Goal: Transaction & Acquisition: Purchase product/service

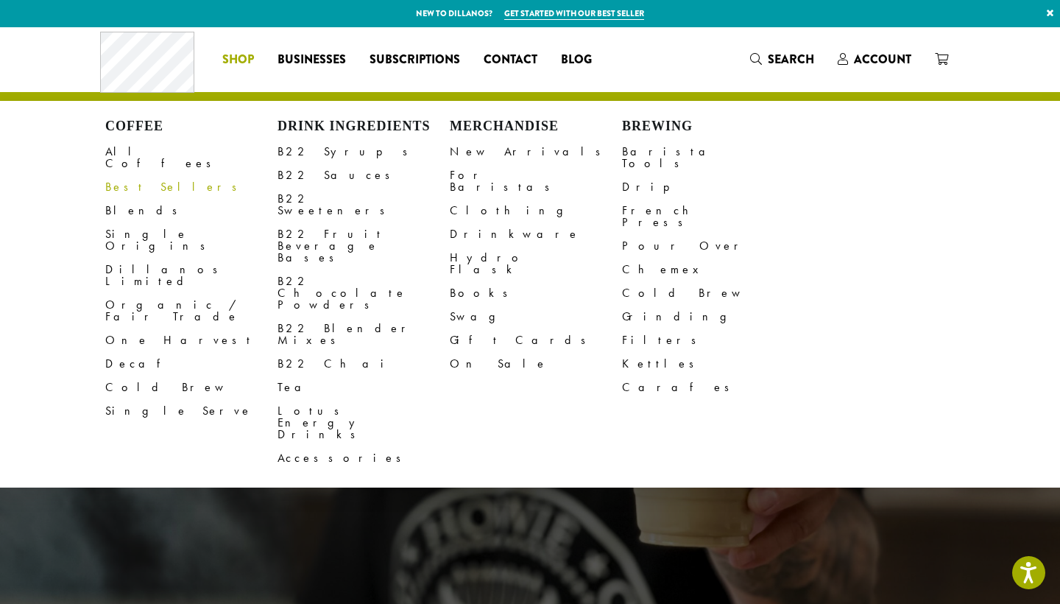
click at [136, 175] on link "Best Sellers" at bounding box center [191, 187] width 172 height 24
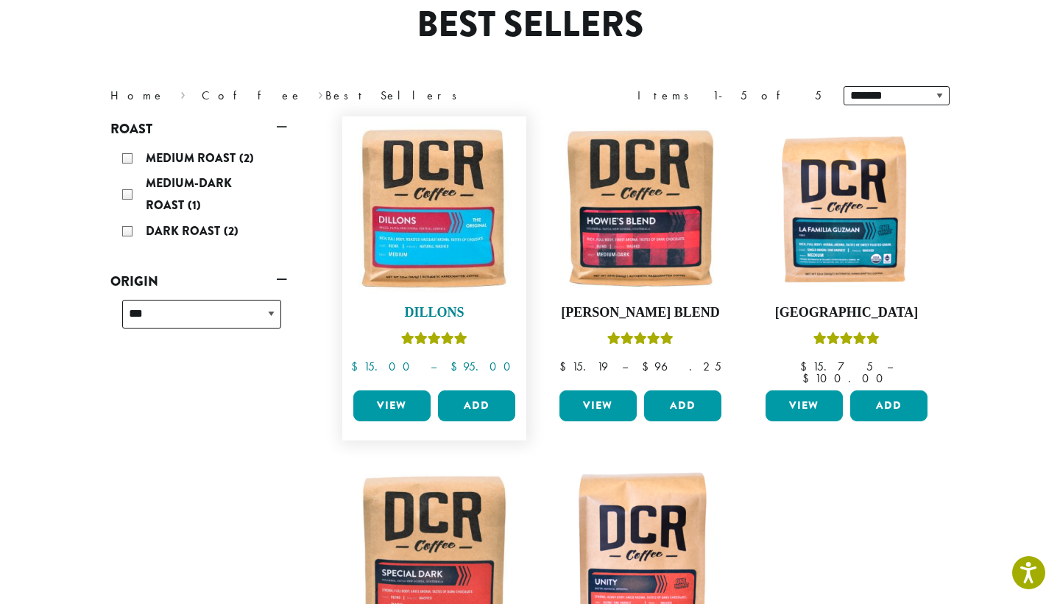
scroll to position [200, 0]
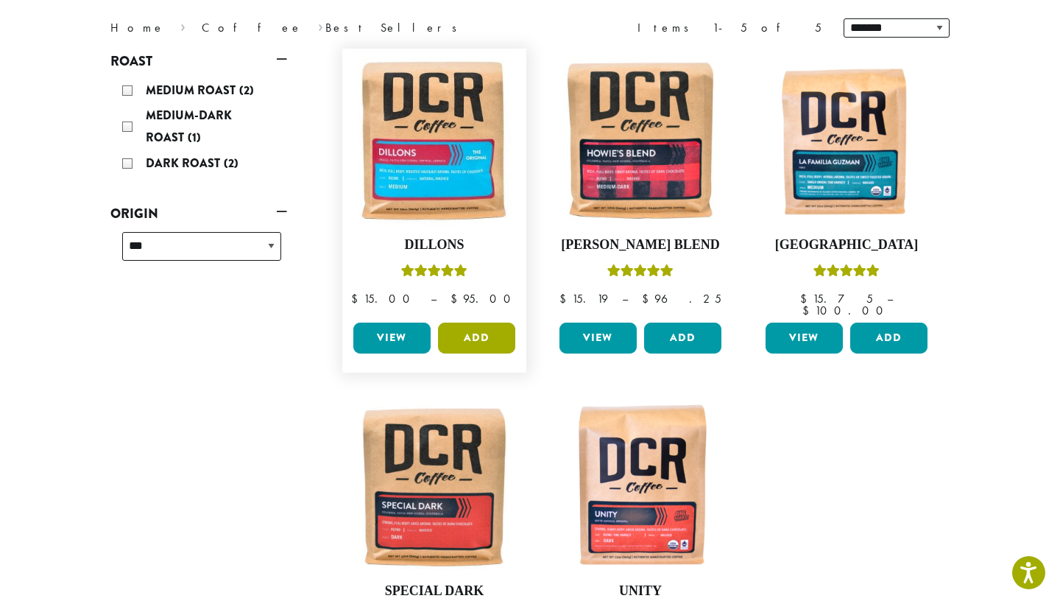
click at [472, 328] on button "Add" at bounding box center [476, 337] width 77 height 31
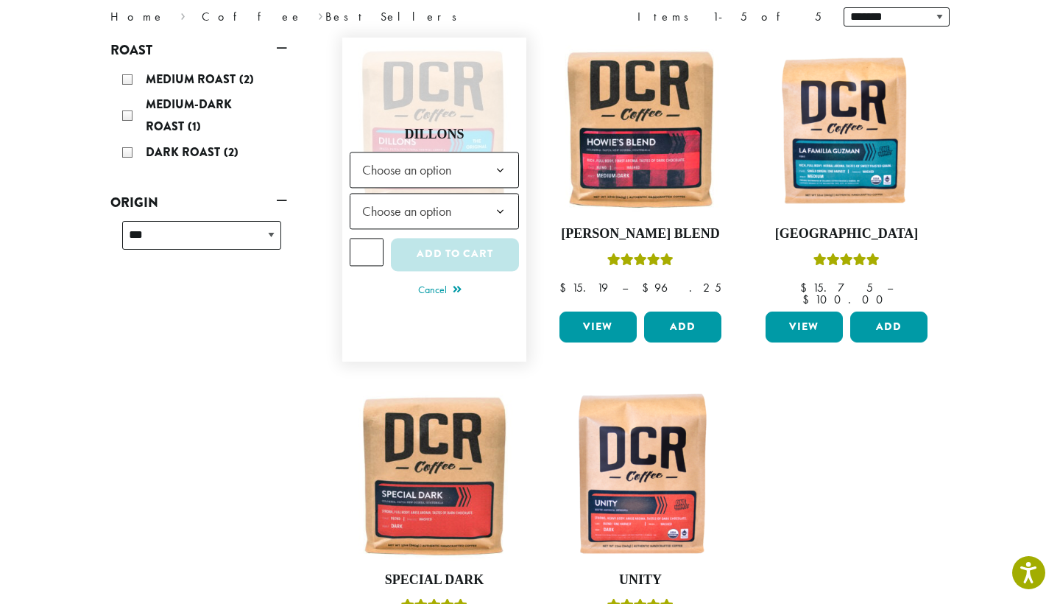
scroll to position [212, 0]
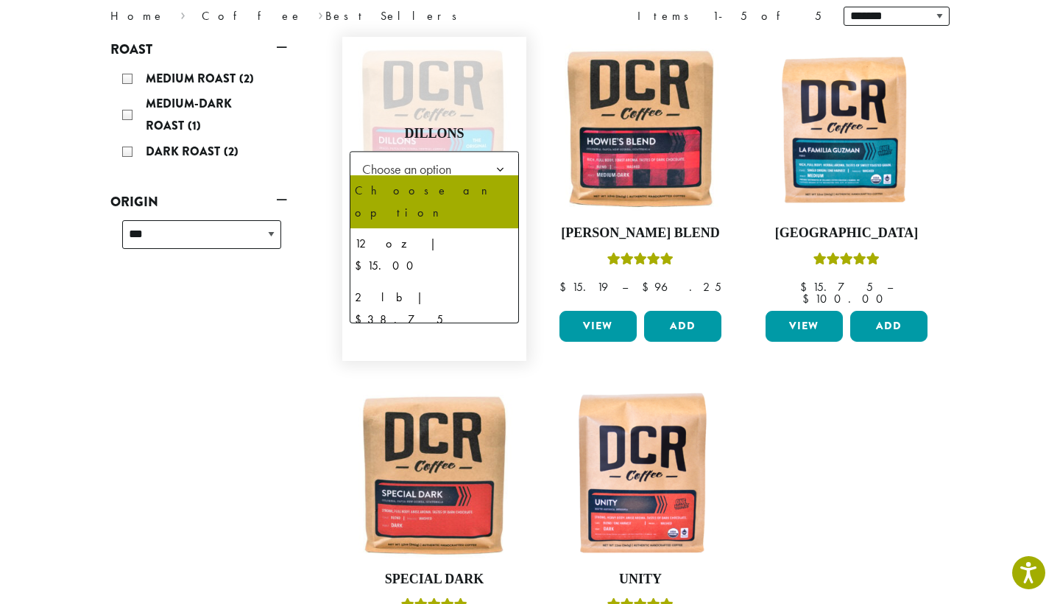
click at [504, 166] on b at bounding box center [500, 170] width 36 height 36
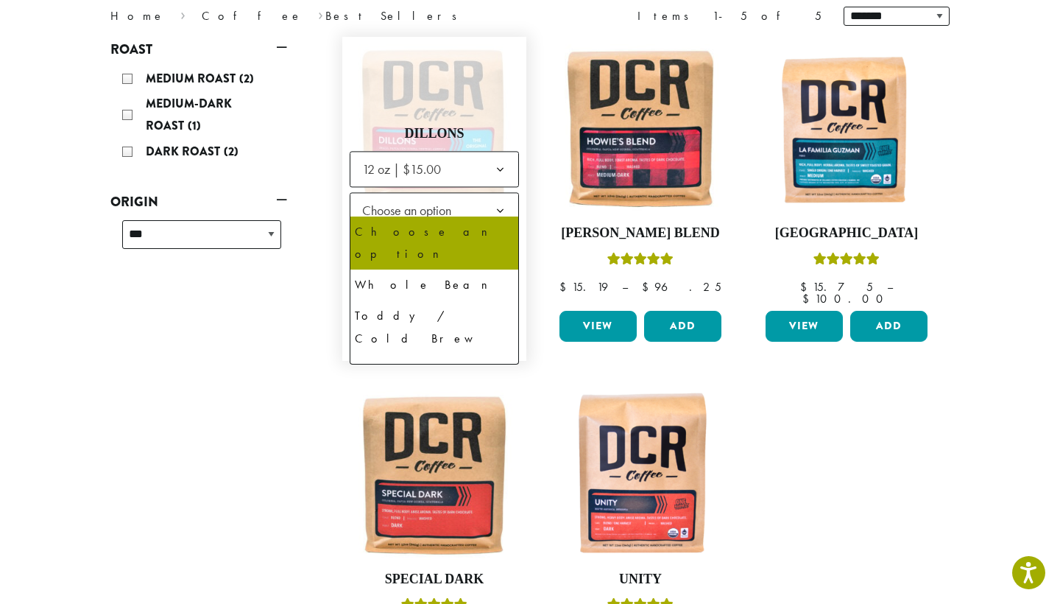
click at [466, 202] on span "Choose an option" at bounding box center [411, 210] width 110 height 29
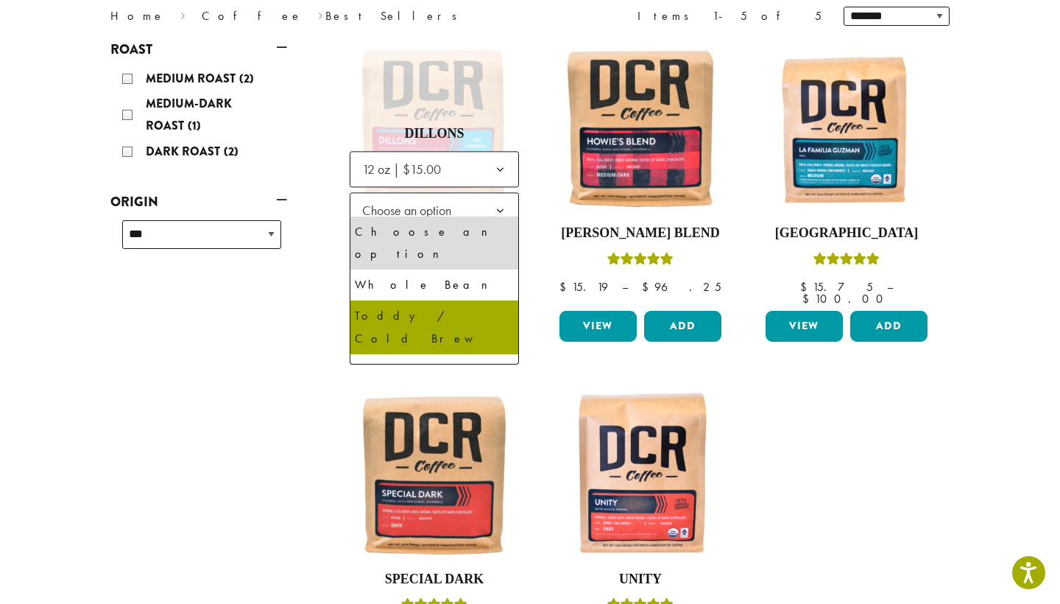
scroll to position [100, 0]
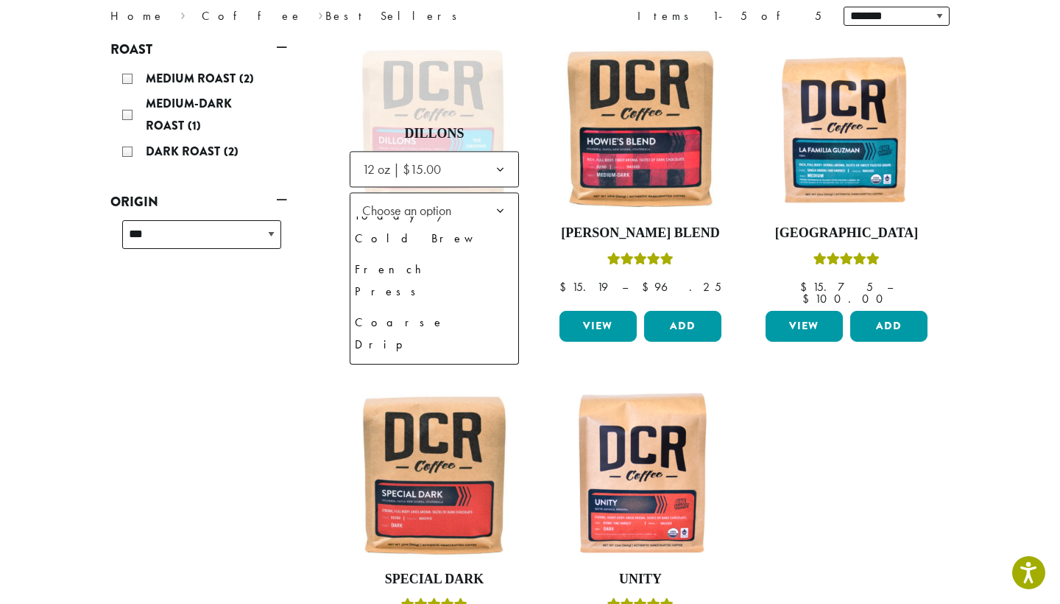
select select "*********"
select select "********"
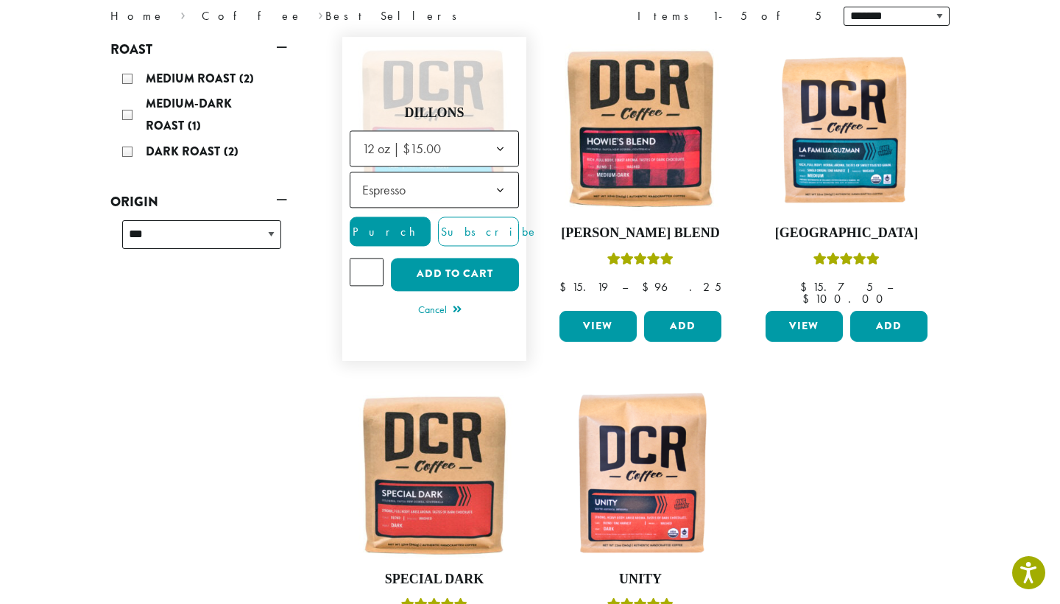
click at [373, 264] on input "*" at bounding box center [367, 272] width 34 height 28
type input "*"
click at [373, 264] on input "*" at bounding box center [367, 272] width 34 height 28
click at [447, 265] on button "Add to cart" at bounding box center [455, 274] width 128 height 33
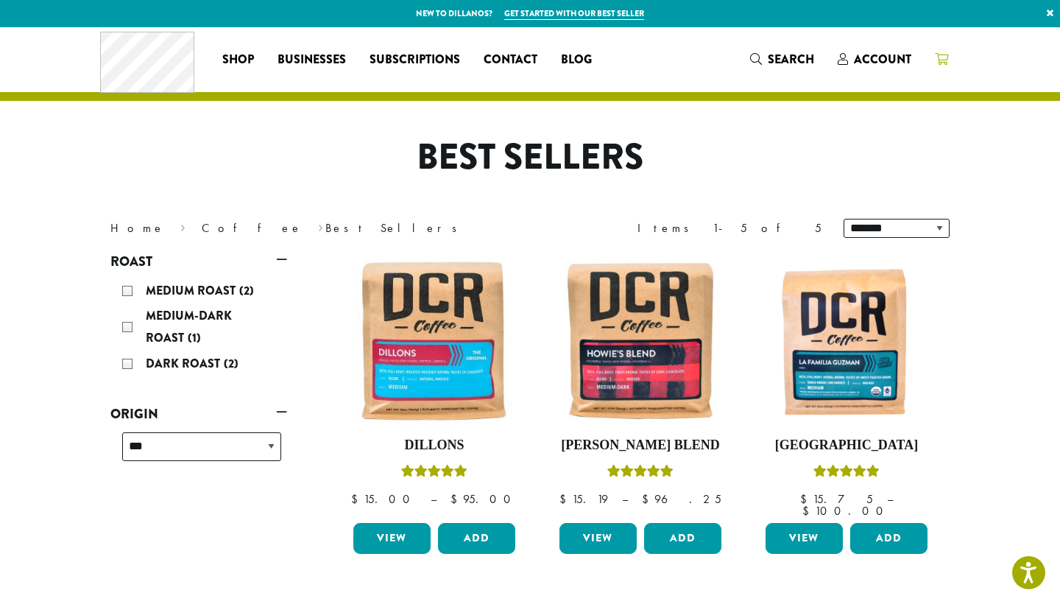
click at [942, 47] on link at bounding box center [941, 59] width 37 height 24
click at [469, 523] on button "Add" at bounding box center [476, 538] width 77 height 31
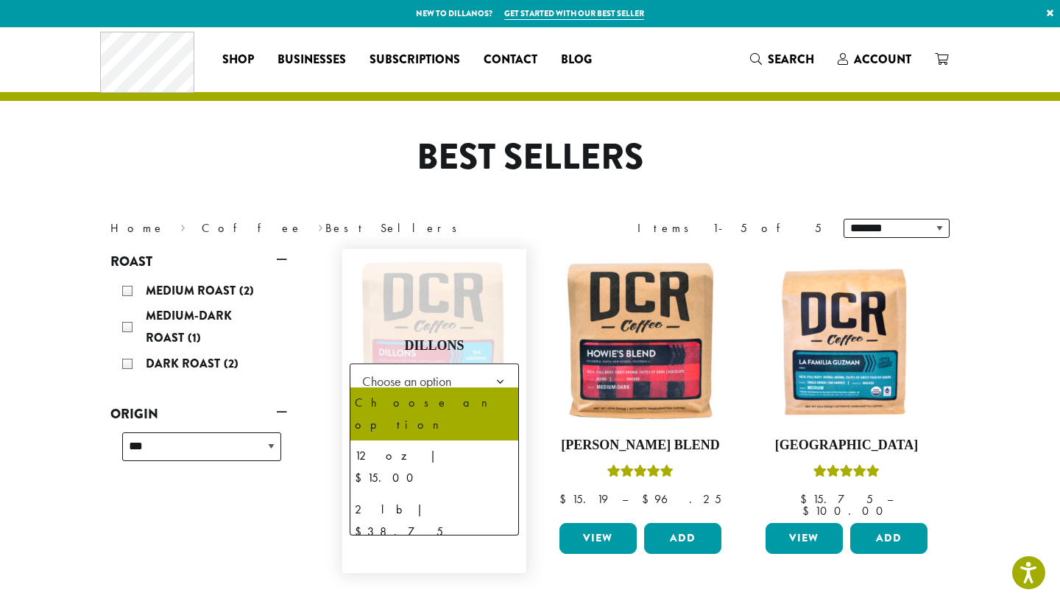
click at [493, 375] on b at bounding box center [500, 382] width 36 height 36
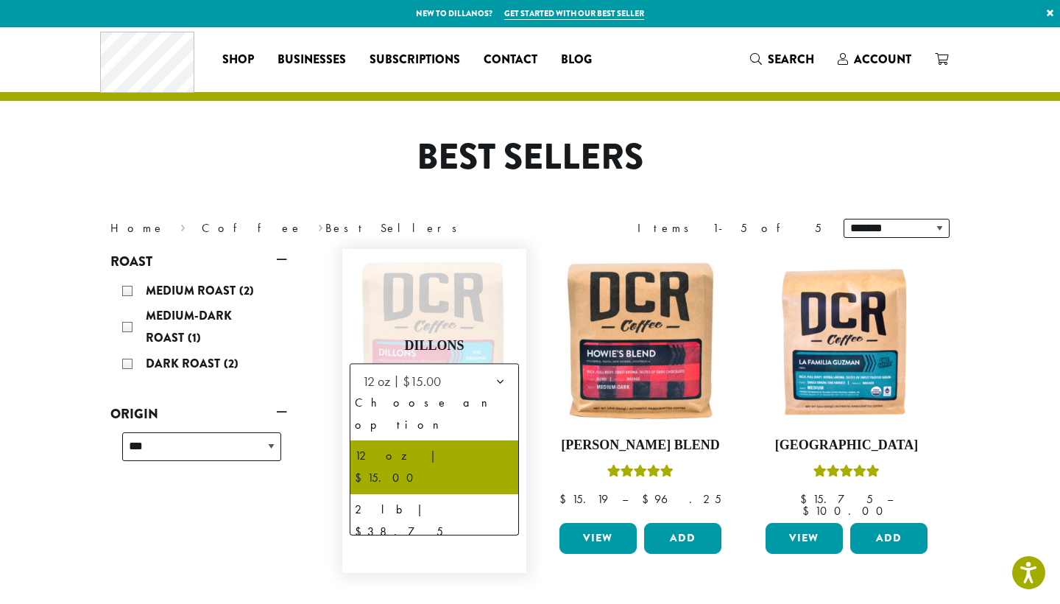
click at [460, 368] on span "12 oz | $15.00" at bounding box center [434, 381] width 169 height 36
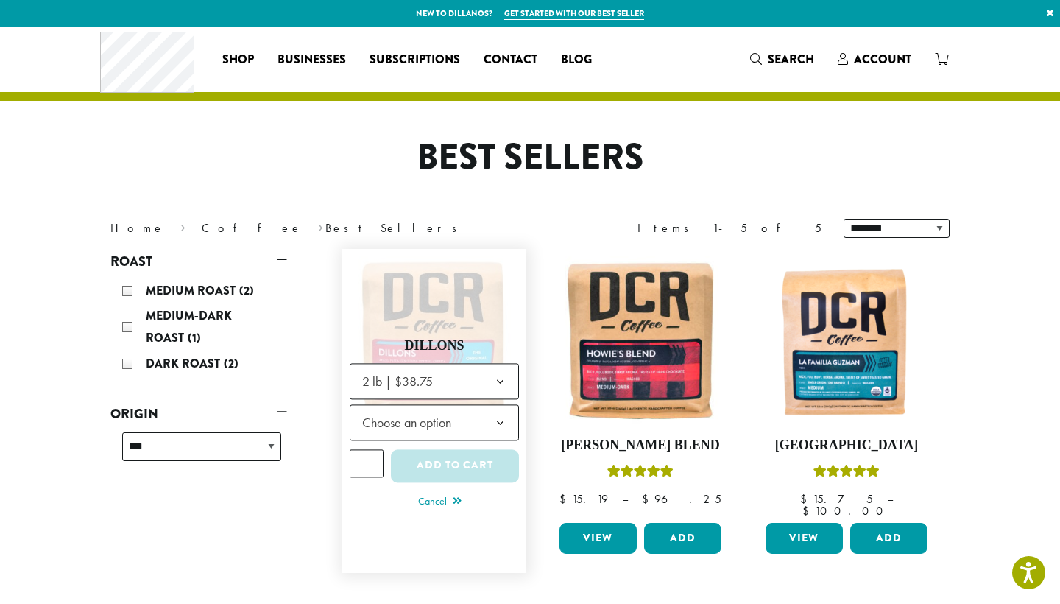
click at [433, 421] on span "Choose an option" at bounding box center [411, 422] width 110 height 29
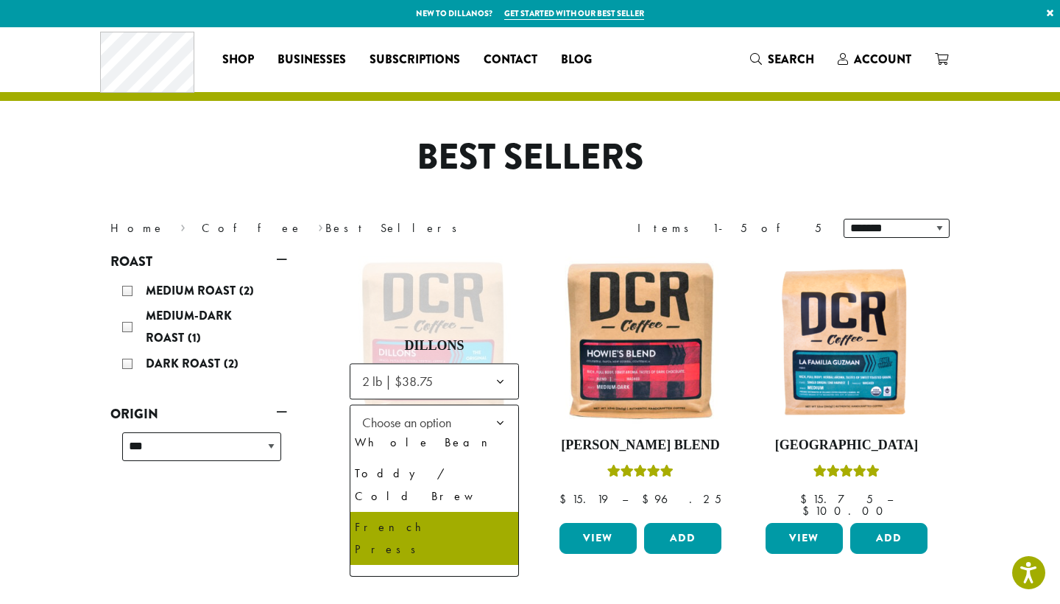
scroll to position [100, 0]
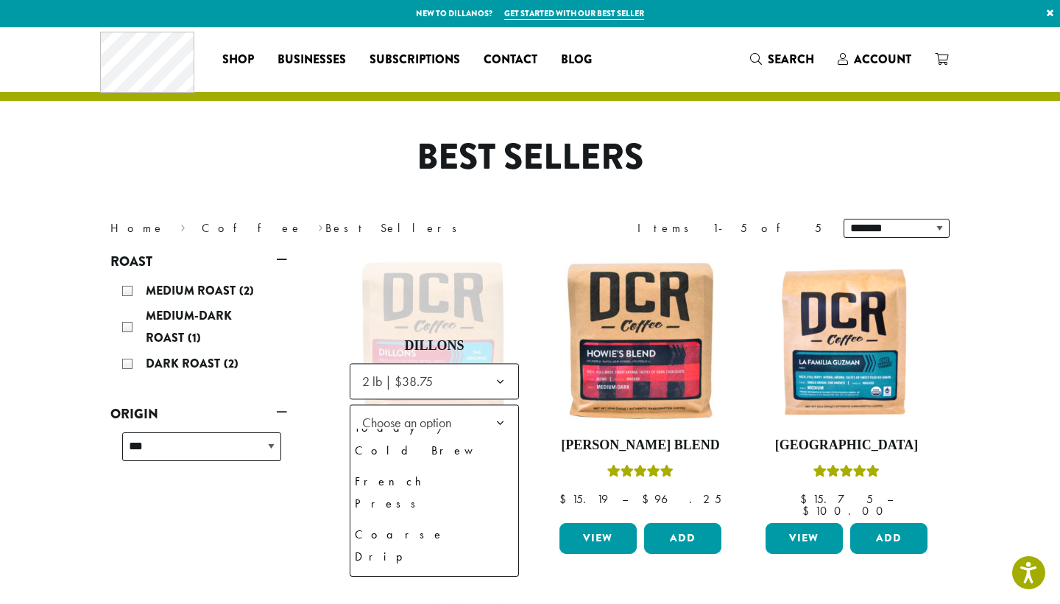
select select "**********"
select select "********"
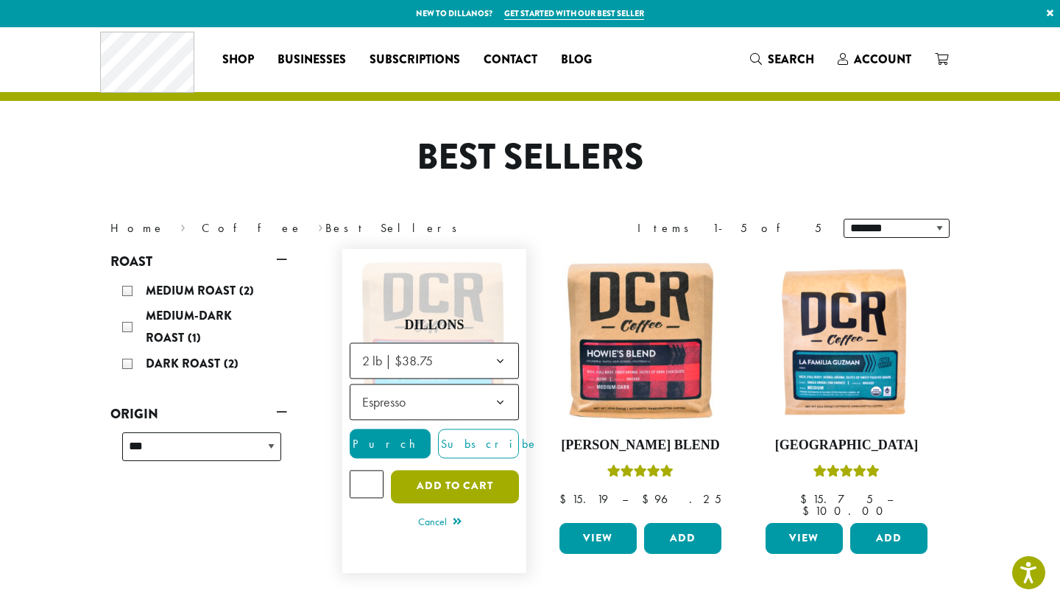
click at [458, 476] on button "Add to cart" at bounding box center [455, 486] width 128 height 33
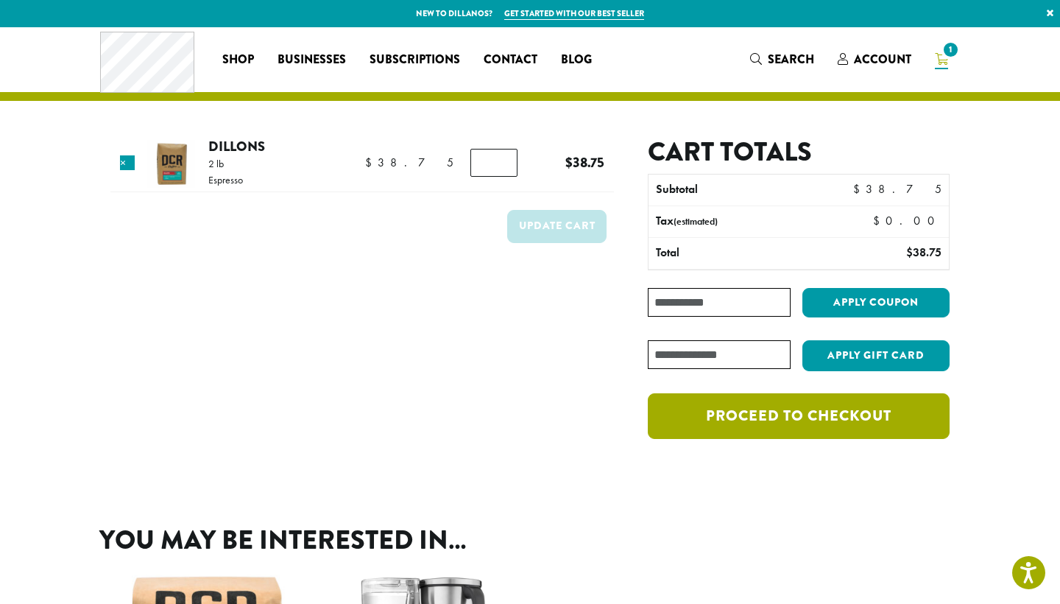
click at [832, 398] on link "Proceed to checkout" at bounding box center [799, 416] width 302 height 46
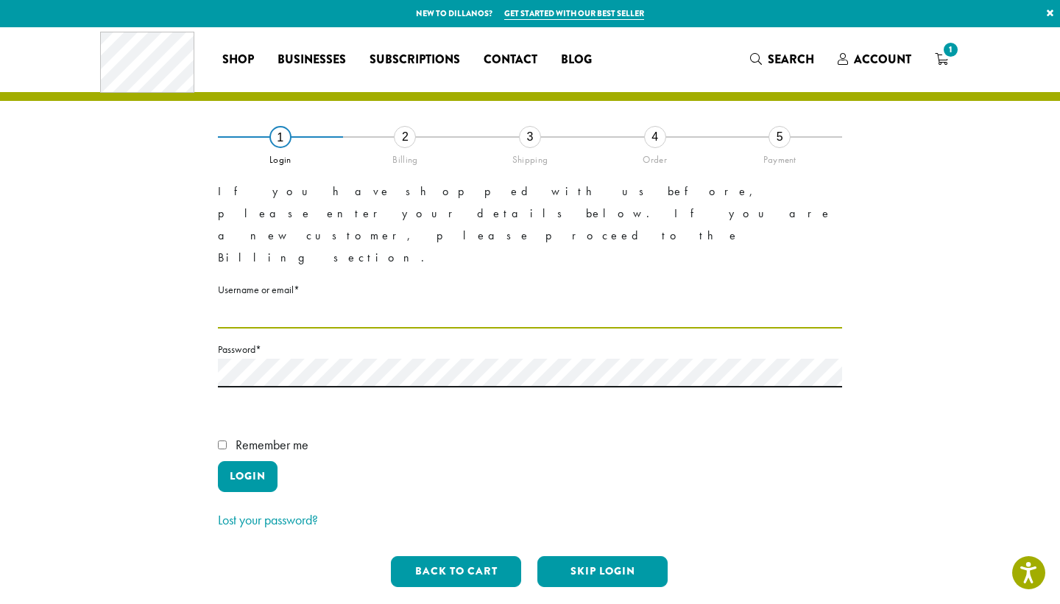
type input "**********"
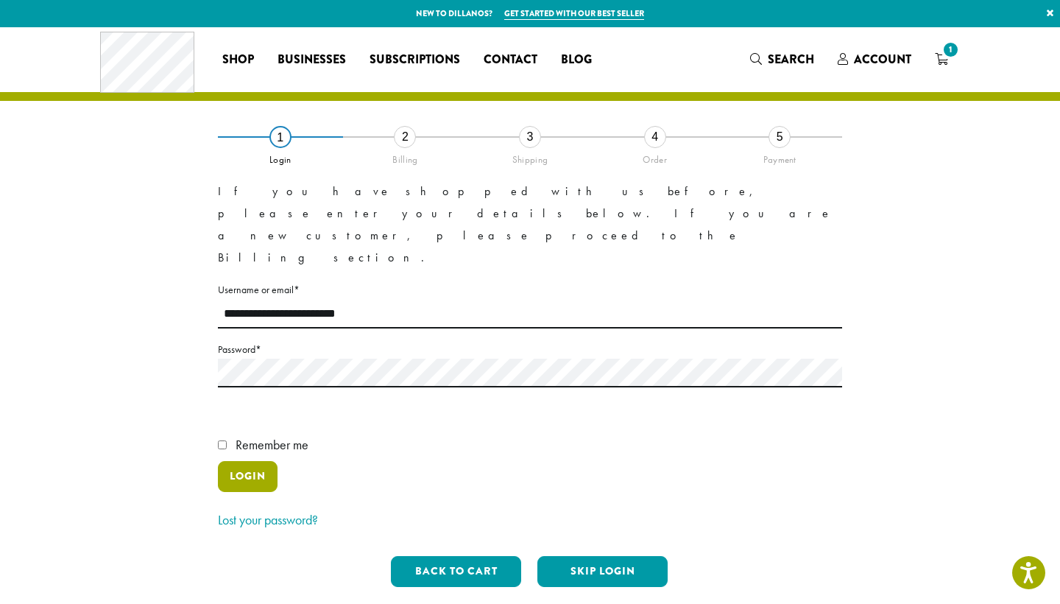
click at [254, 461] on button "Login" at bounding box center [248, 476] width 60 height 31
click at [263, 461] on button "Login" at bounding box center [248, 476] width 60 height 31
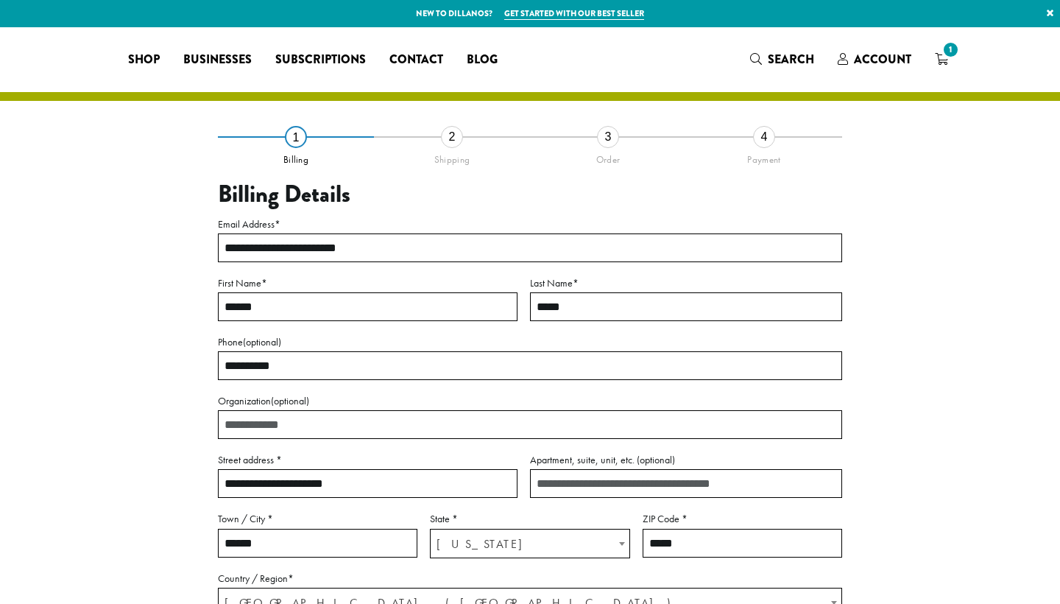
select select "**"
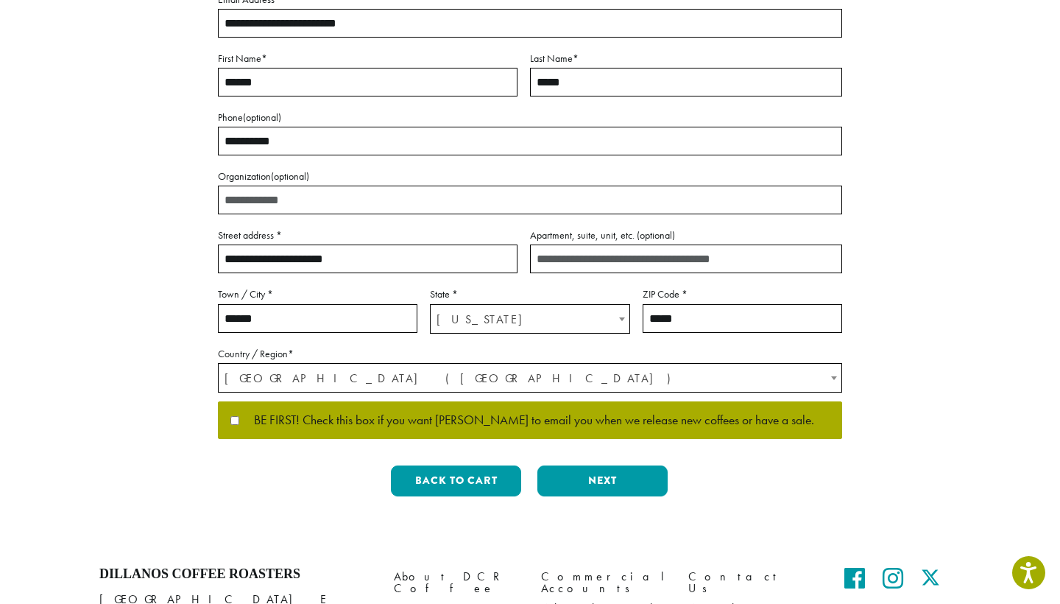
scroll to position [247, 0]
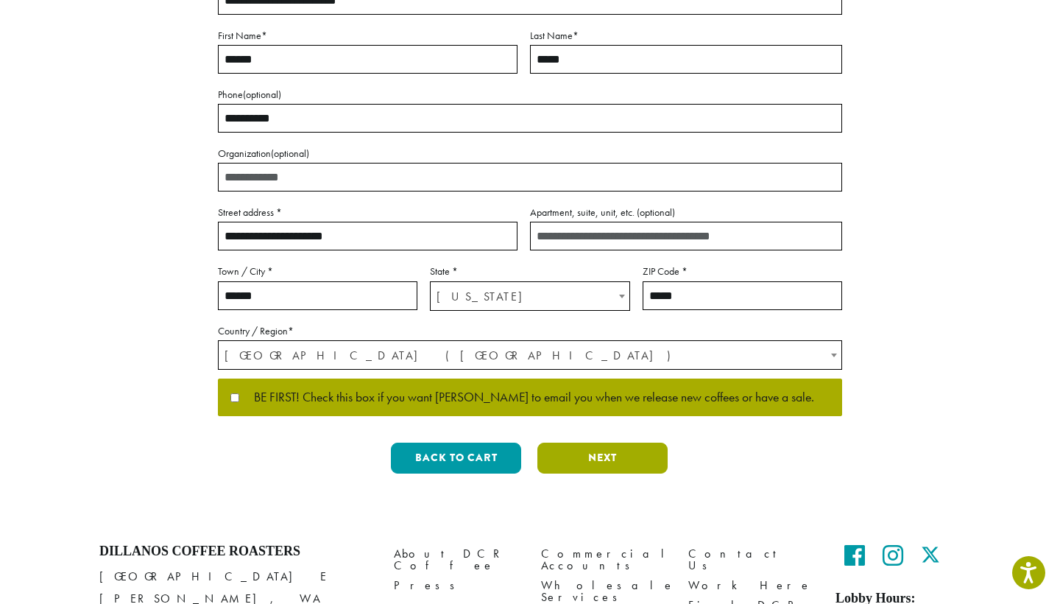
click at [579, 465] on button "Next" at bounding box center [602, 457] width 130 height 31
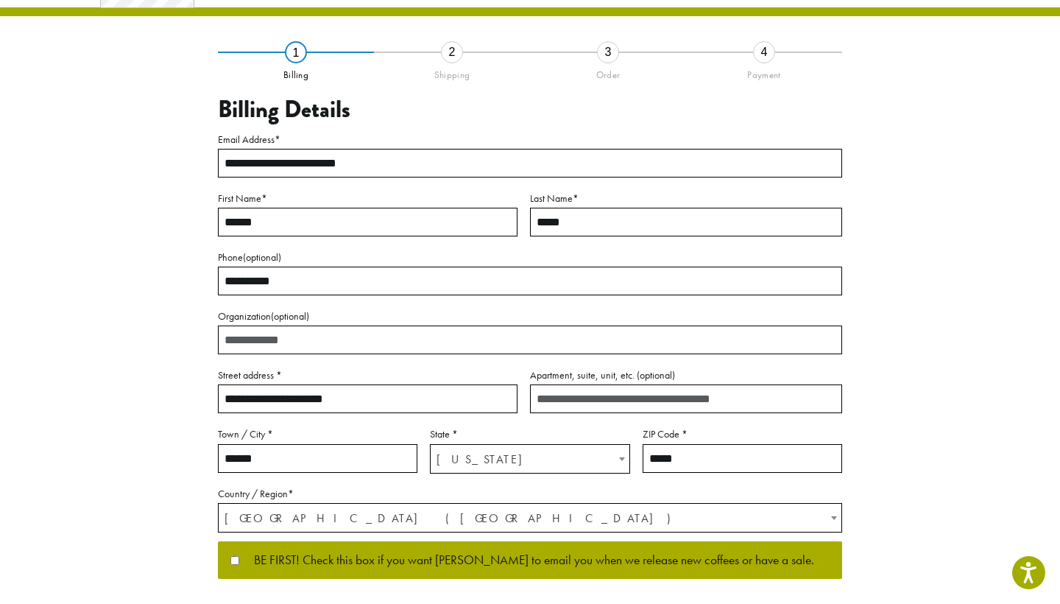
scroll to position [17, 0]
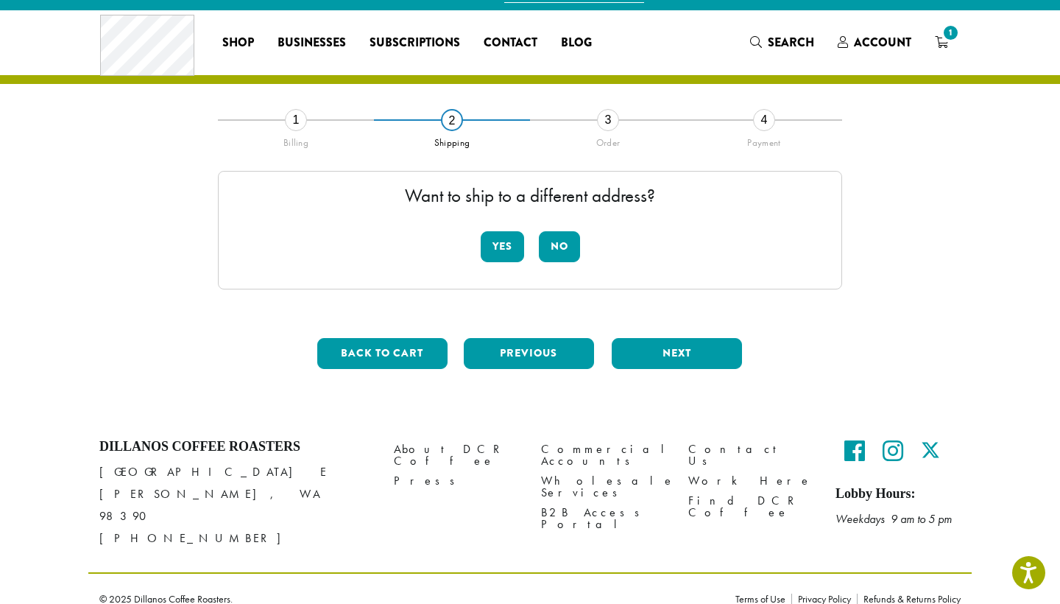
click at [562, 289] on div "**********" at bounding box center [530, 244] width 624 height 163
click at [565, 252] on button "No" at bounding box center [559, 246] width 41 height 31
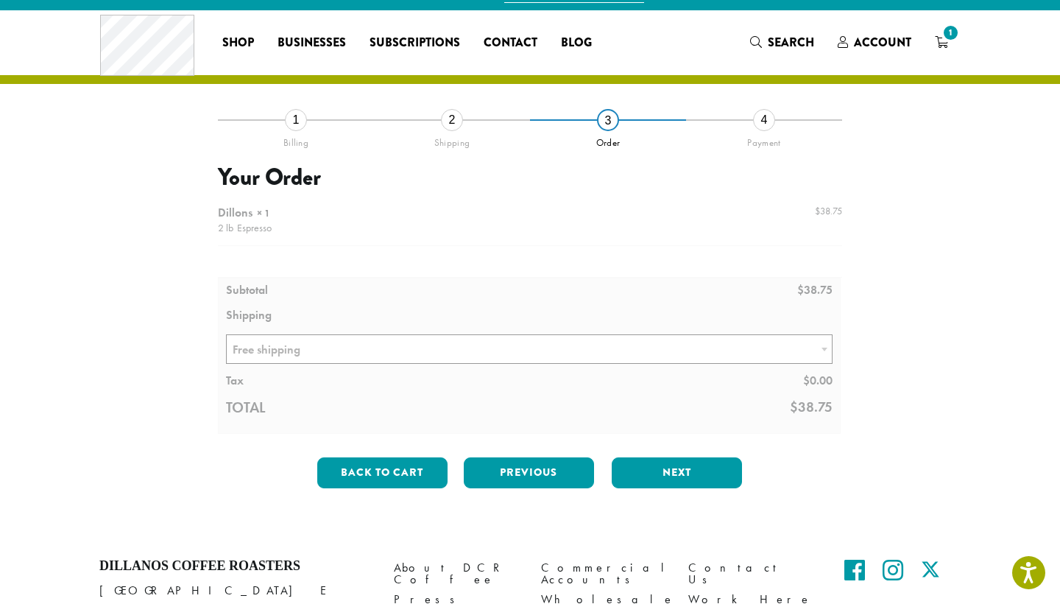
click at [565, 336] on div at bounding box center [530, 316] width 624 height 236
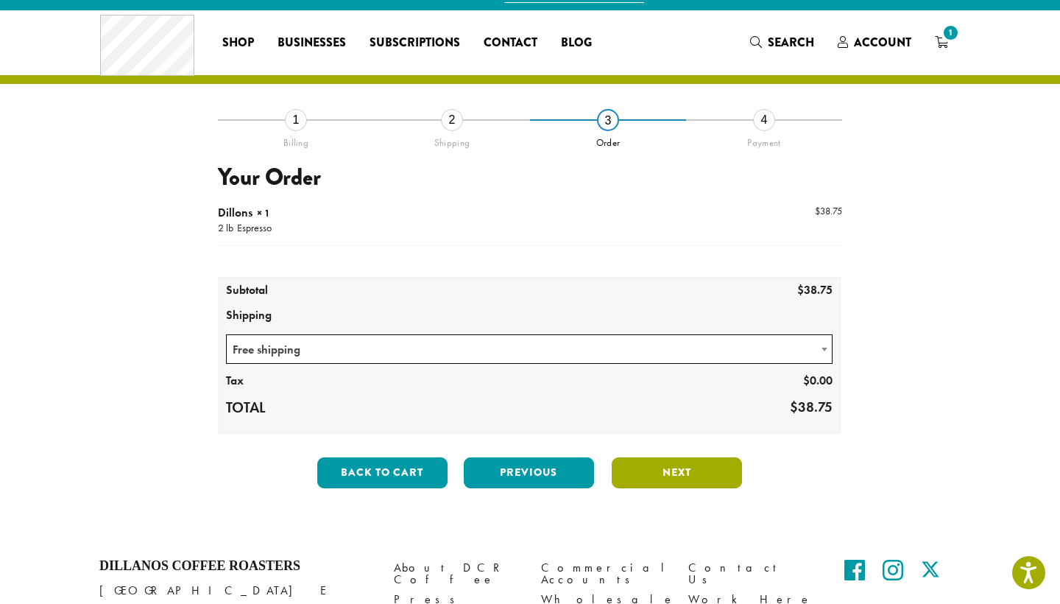
click at [657, 463] on button "Next" at bounding box center [677, 472] width 130 height 31
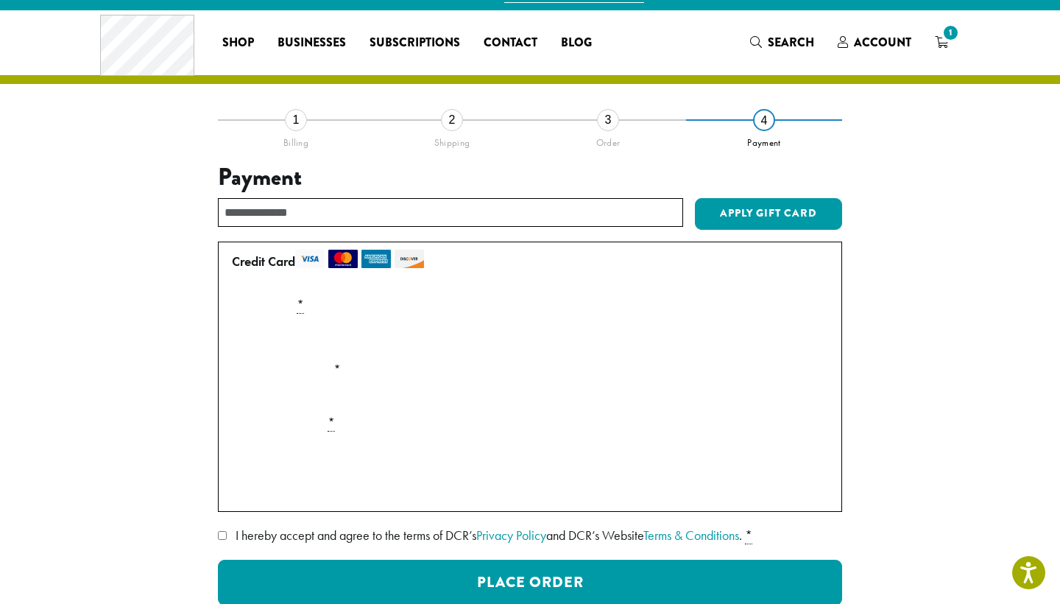
click at [308, 420] on label "Card Security Code *" at bounding box center [530, 423] width 608 height 24
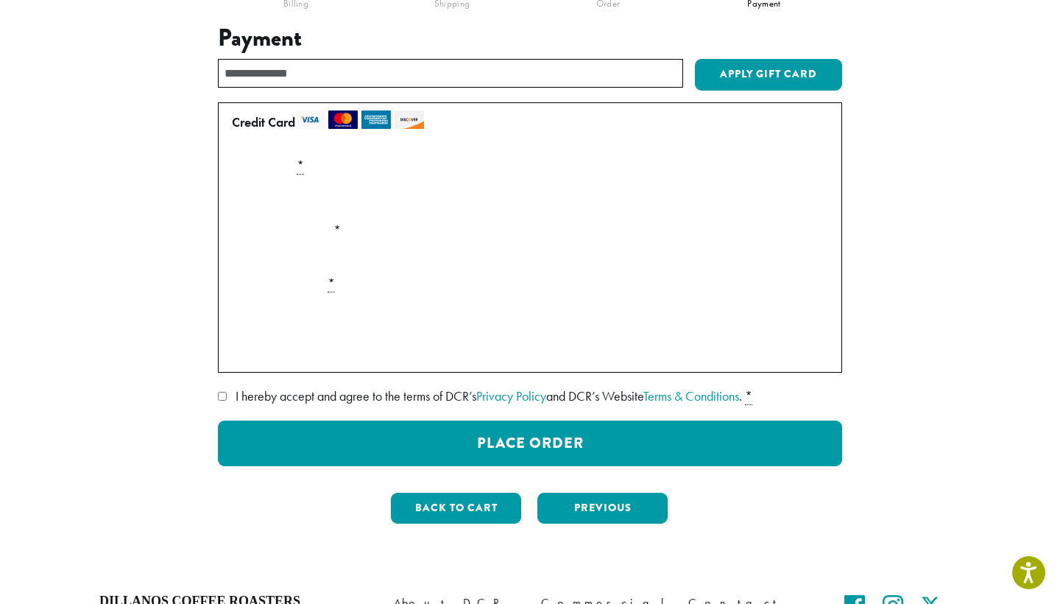
scroll to position [186, 0]
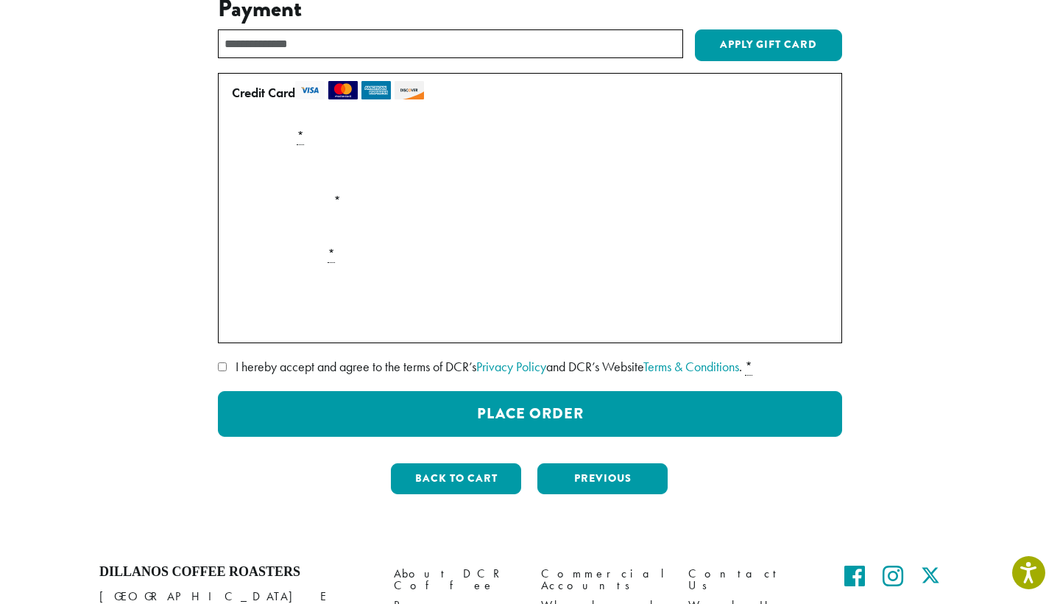
drag, startPoint x: 491, startPoint y: 398, endPoint x: 295, endPoint y: 266, distance: 236.5
click at [302, 260] on div "Credit Card Pay securely using your credit card. Payment Info Card Number * Exp…" at bounding box center [530, 254] width 624 height 363
click at [233, 366] on label "I hereby accept and agree to the terms of DCR’s Privacy Policy and DCR’s Websit…" at bounding box center [530, 367] width 624 height 24
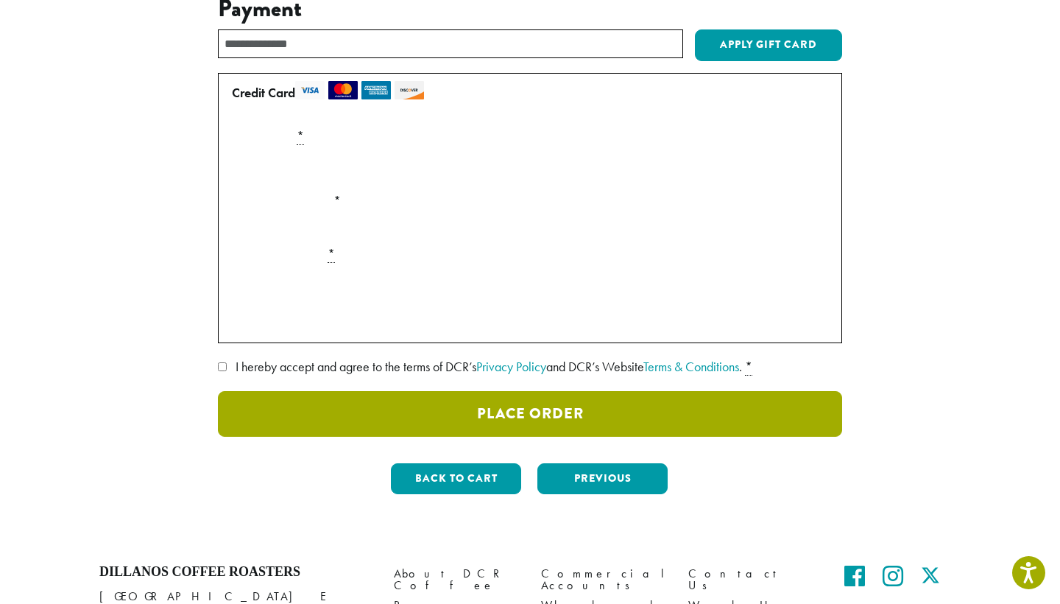
click at [320, 433] on button "Place Order" at bounding box center [530, 414] width 624 height 46
